Goal: Task Accomplishment & Management: Use online tool/utility

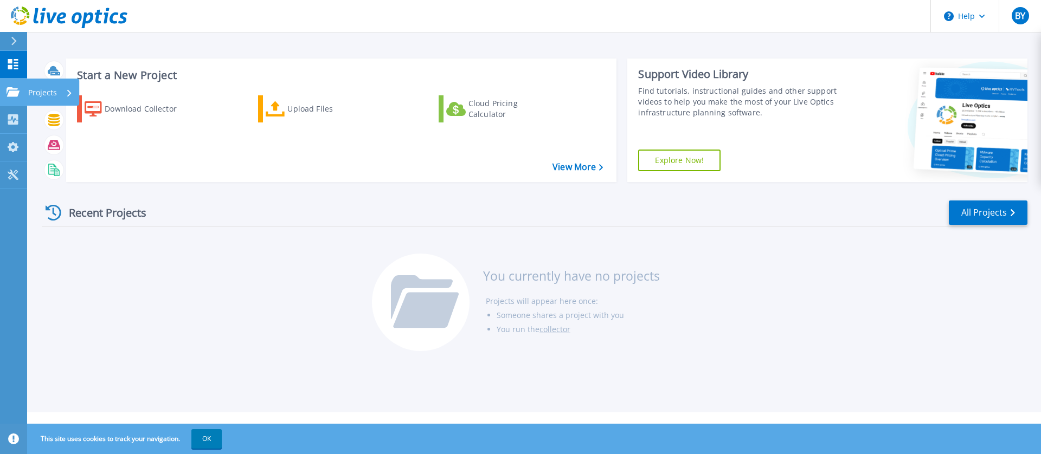
click at [17, 96] on icon at bounding box center [13, 91] width 13 height 9
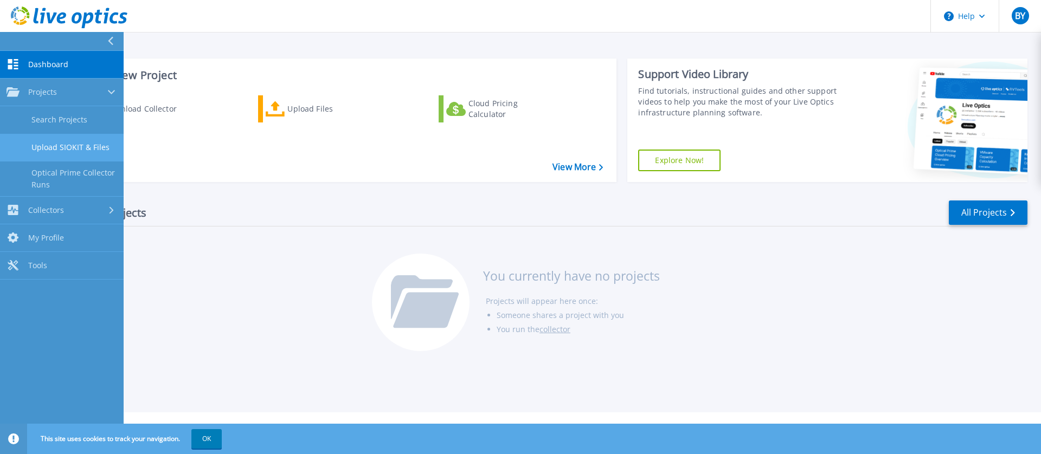
click at [83, 150] on link "Upload SIOKIT & Files" at bounding box center [62, 148] width 124 height 28
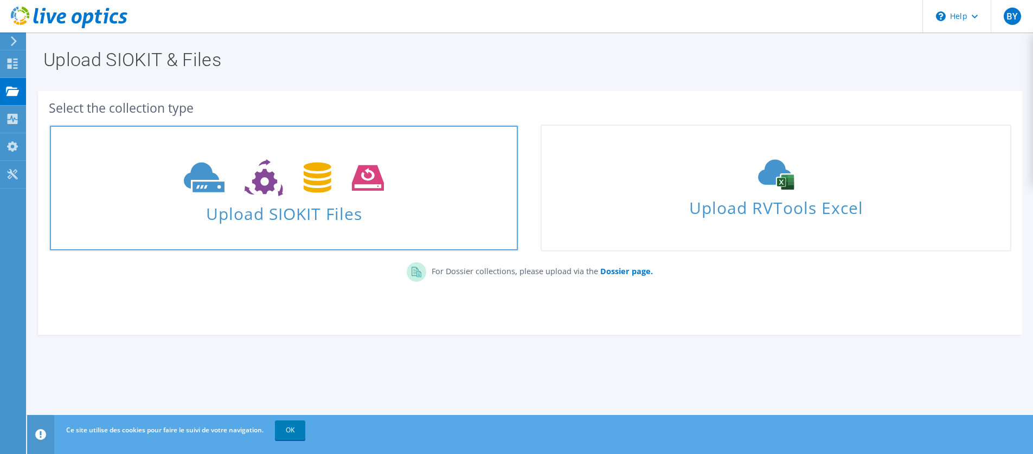
click at [277, 201] on span "Upload SIOKIT Files" at bounding box center [284, 210] width 468 height 23
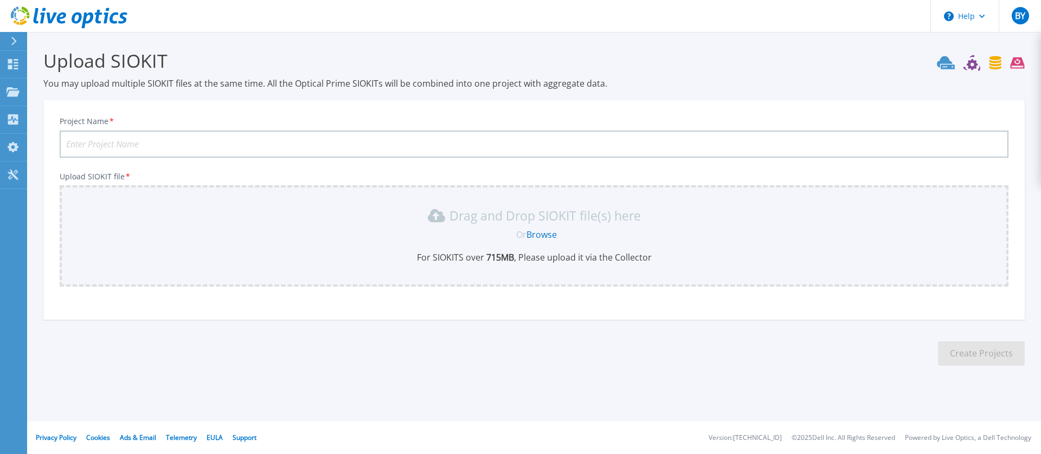
click at [253, 145] on input "Project Name *" at bounding box center [534, 144] width 949 height 27
click at [113, 145] on input "ZXCI" at bounding box center [534, 144] width 949 height 27
type input "ZXFR"
click at [551, 372] on section "Upload SIOKIT You may upload multiple SIOKIT files at the same time. All the Op…" at bounding box center [534, 211] width 1014 height 358
click at [540, 221] on p "Drag and Drop SIOKIT file(s) here" at bounding box center [544, 215] width 191 height 11
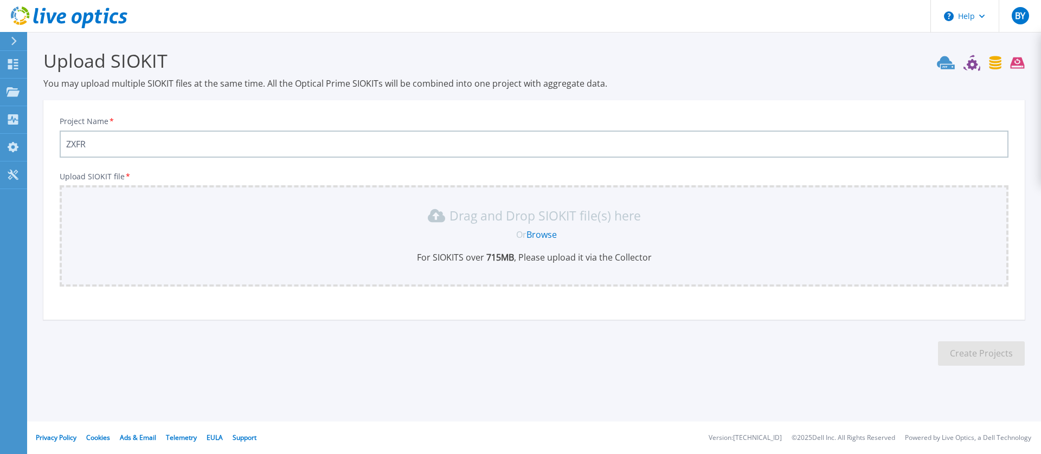
click at [539, 237] on link "Browse" at bounding box center [541, 235] width 30 height 12
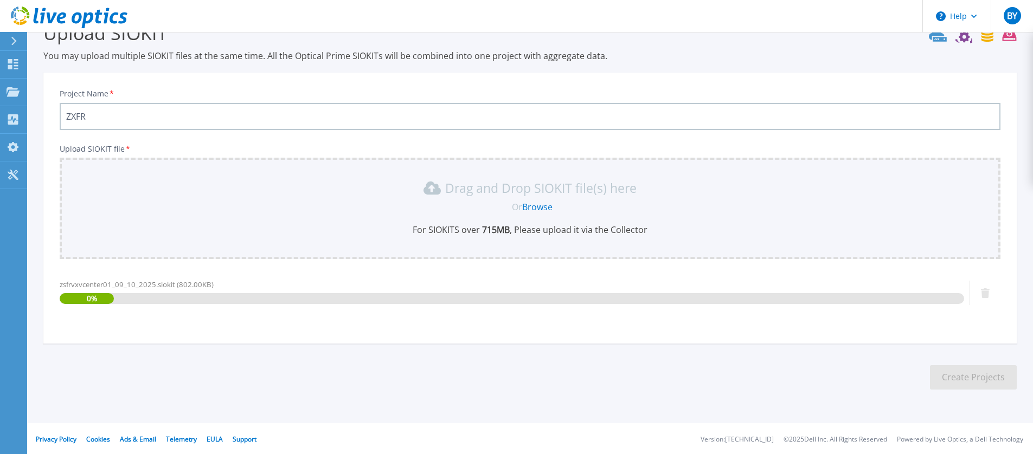
scroll to position [29, 0]
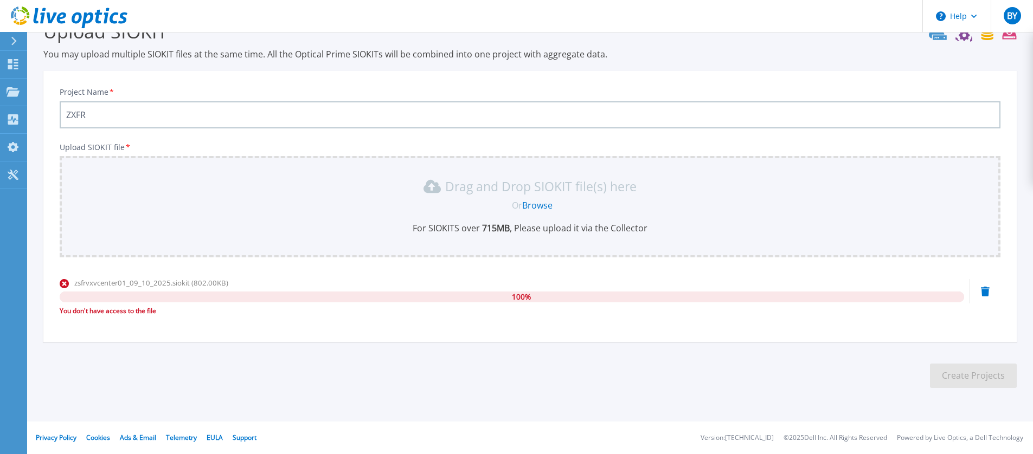
click at [142, 308] on div "You don't have access to the file" at bounding box center [512, 311] width 904 height 11
copy div "You don't have access to the file"
click at [541, 208] on link "Browse" at bounding box center [537, 206] width 30 height 12
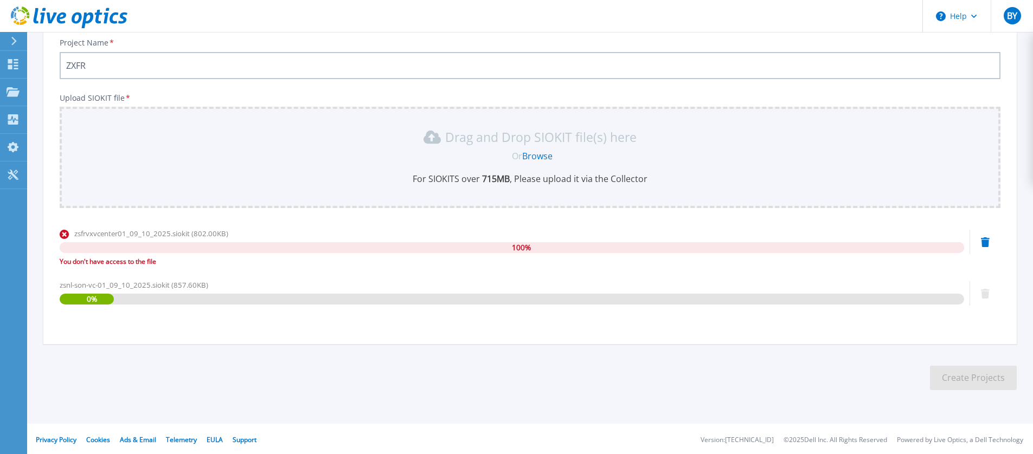
scroll to position [81, 0]
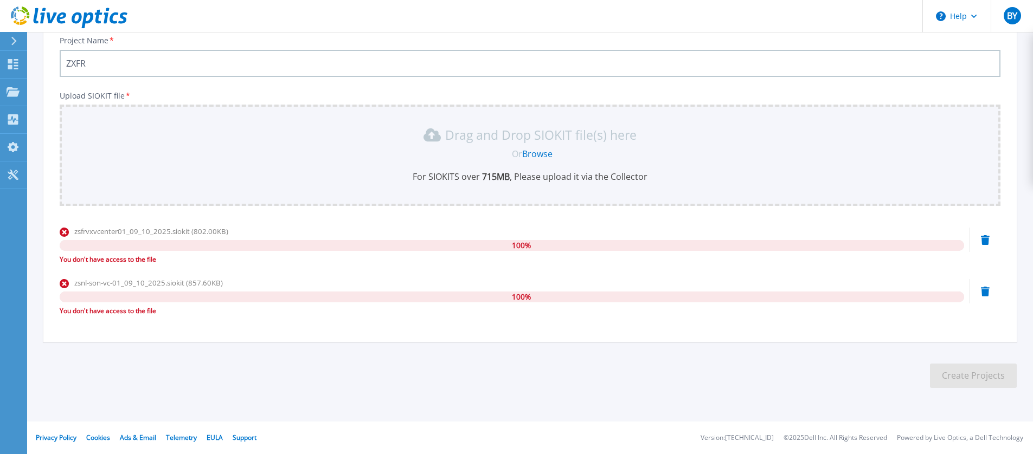
click at [988, 293] on icon at bounding box center [985, 292] width 9 height 10
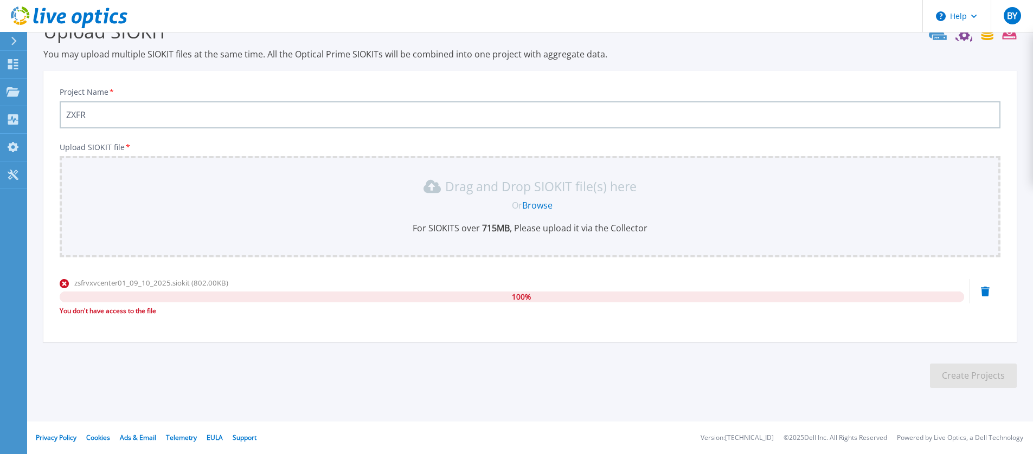
click at [984, 297] on div "zsfrvxvcenter01_09_10_2025.siokit (802.00KB) 100 % You don't have access to the…" at bounding box center [530, 301] width 941 height 46
click at [984, 291] on icon at bounding box center [985, 292] width 9 height 10
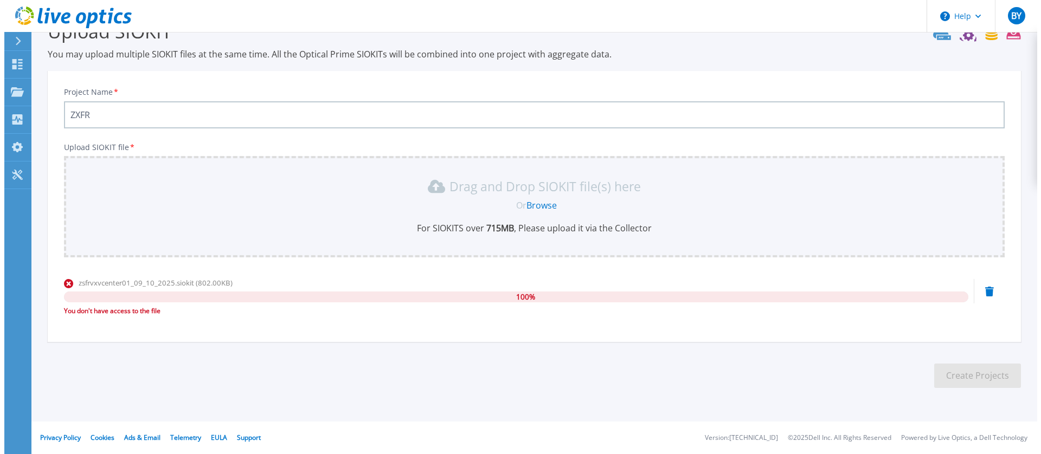
scroll to position [0, 0]
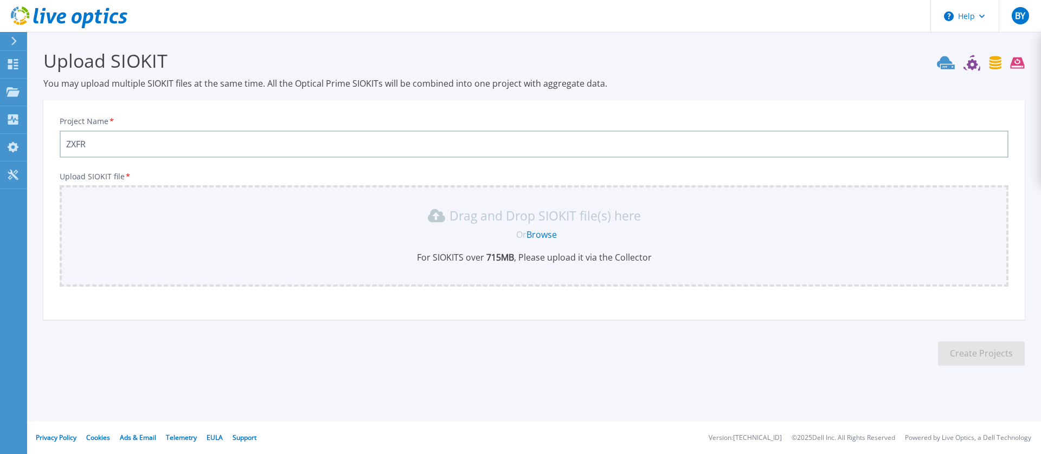
click at [16, 40] on icon at bounding box center [14, 41] width 6 height 9
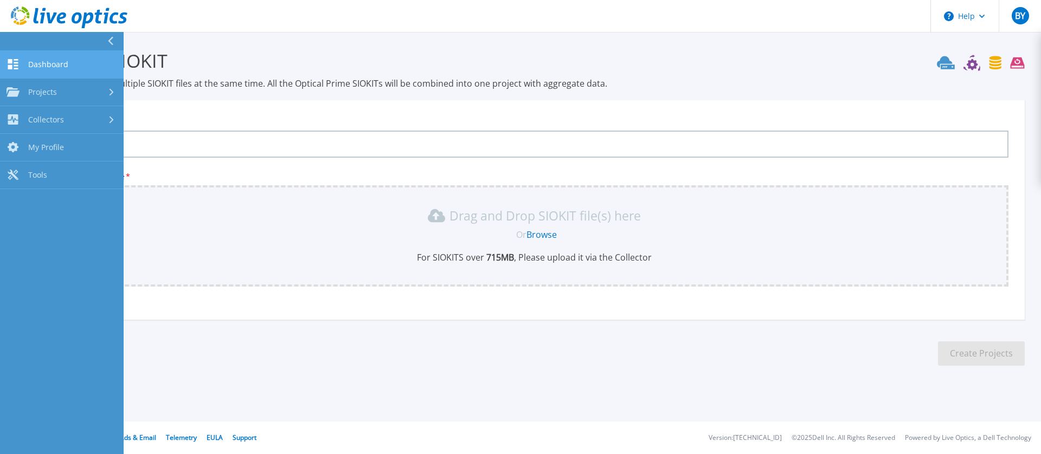
click at [21, 67] on link "Dashboard Dashboard" at bounding box center [62, 65] width 124 height 28
